Goal: Find specific page/section: Find specific page/section

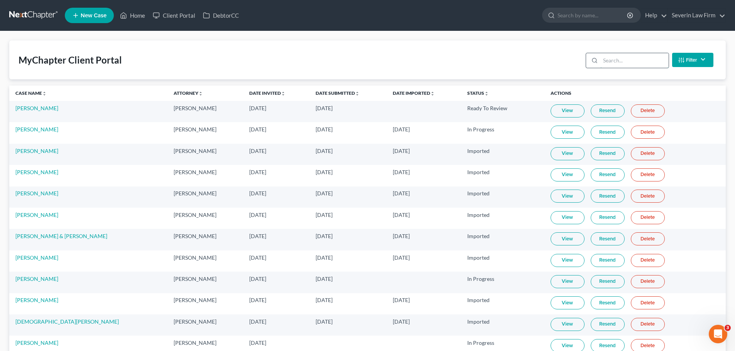
click at [619, 60] on input "search" at bounding box center [634, 60] width 68 height 15
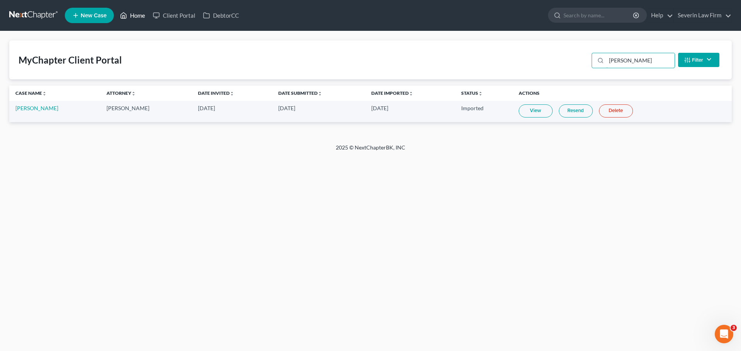
type input "murphy"
click at [133, 15] on link "Home" at bounding box center [132, 15] width 33 height 14
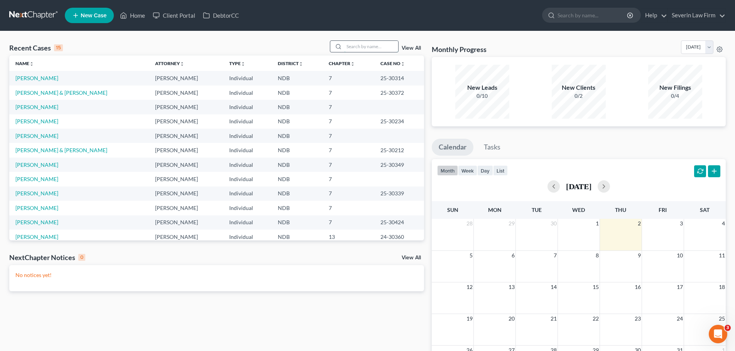
click at [367, 44] on input "search" at bounding box center [371, 46] width 54 height 11
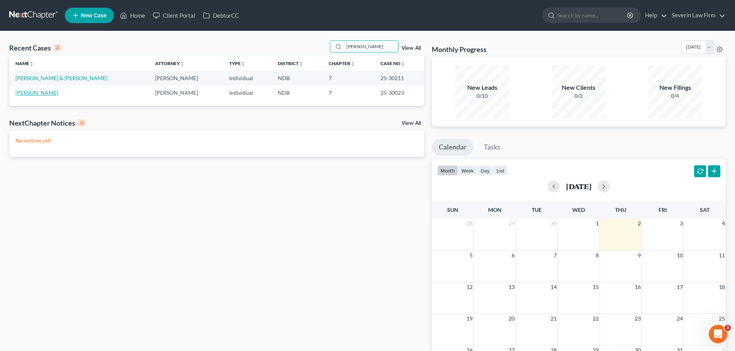
type input "[PERSON_NAME]"
click at [33, 93] on link "[PERSON_NAME]" at bounding box center [36, 93] width 43 height 7
